Goal: Find specific fact: Locate a discrete piece of known information

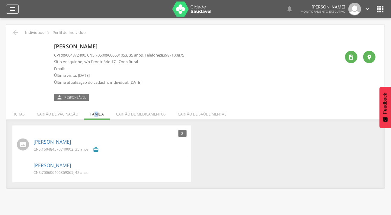
click at [12, 11] on icon "" at bounding box center [12, 8] width 7 height 7
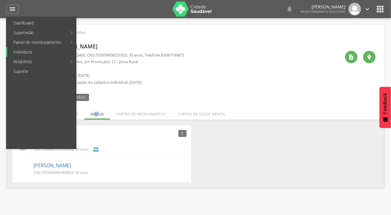
click at [23, 53] on link "Indivíduos" at bounding box center [41, 52] width 69 height 10
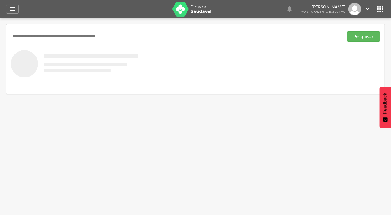
click at [40, 33] on input "text" at bounding box center [176, 36] width 330 height 10
type input "**********"
click at [347, 31] on button "Pesquisar" at bounding box center [363, 36] width 33 height 10
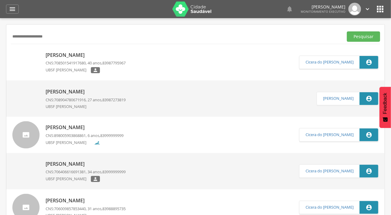
click at [12, 52] on img at bounding box center [12, 52] width 0 height 0
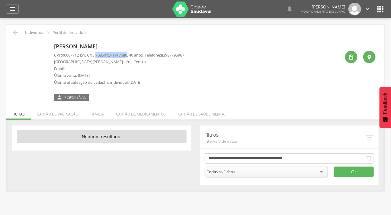
drag, startPoint x: 133, startPoint y: 54, endPoint x: 99, endPoint y: 54, distance: 34.5
click at [99, 54] on p "CPF: 06007712451 , CNS: [PHONE_NUMBER] , 40 anos, Telefone: [PHONE_NUMBER]" at bounding box center [119, 55] width 130 height 6
copy span "708501541917680"
click at [87, 115] on li "Família" at bounding box center [97, 113] width 26 height 14
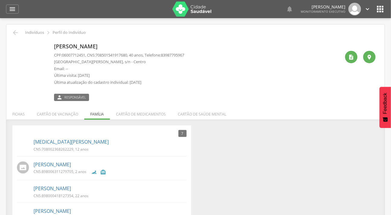
scroll to position [55, 0]
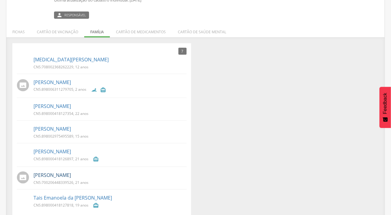
click at [59, 175] on link "[PERSON_NAME]" at bounding box center [52, 175] width 37 height 7
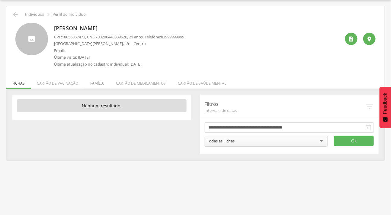
click at [93, 83] on li "Família" at bounding box center [97, 82] width 26 height 14
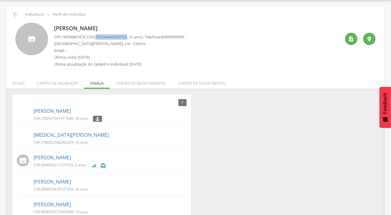
drag, startPoint x: 132, startPoint y: 36, endPoint x: 100, endPoint y: 38, distance: 32.4
click at [100, 38] on span "700206448339526" at bounding box center [112, 36] width 32 height 5
copy span "700206448339526"
